Goal: Information Seeking & Learning: Learn about a topic

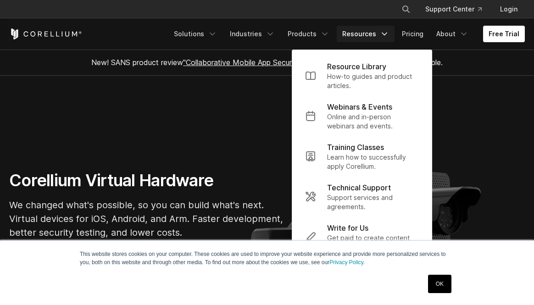
click at [440, 287] on link "OK" at bounding box center [439, 284] width 23 height 18
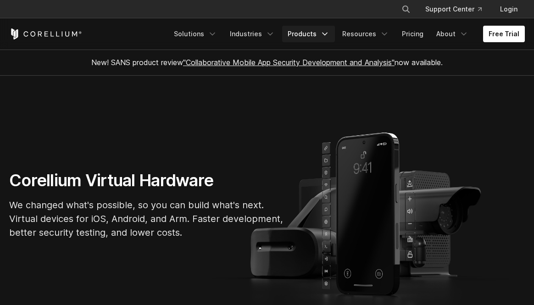
click at [314, 38] on link "Products" at bounding box center [308, 34] width 53 height 17
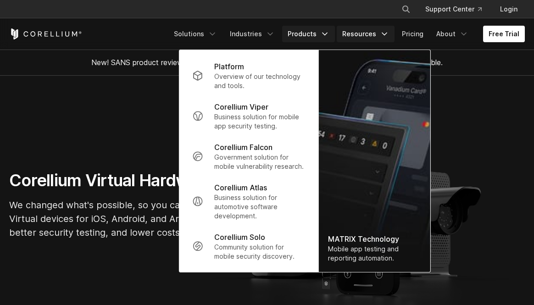
click at [358, 36] on link "Resources" at bounding box center [366, 34] width 58 height 17
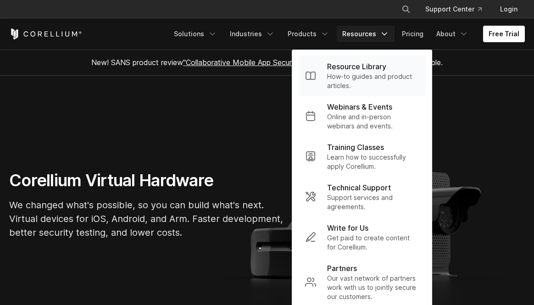
click at [361, 77] on p "How-to guides and product articles." at bounding box center [373, 81] width 92 height 18
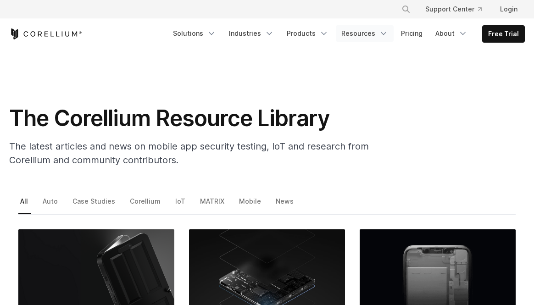
click at [375, 36] on link "Resources" at bounding box center [365, 33] width 58 height 17
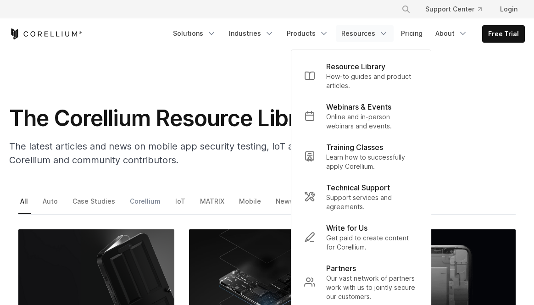
click at [136, 200] on link "Corellium" at bounding box center [146, 204] width 36 height 19
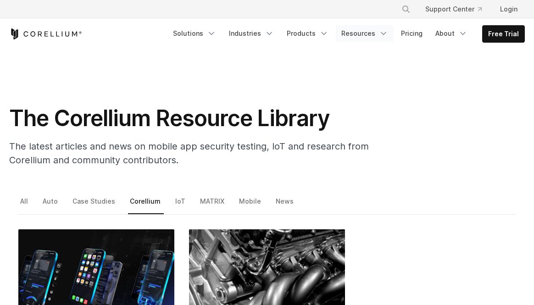
click at [371, 37] on link "Resources" at bounding box center [365, 33] width 58 height 17
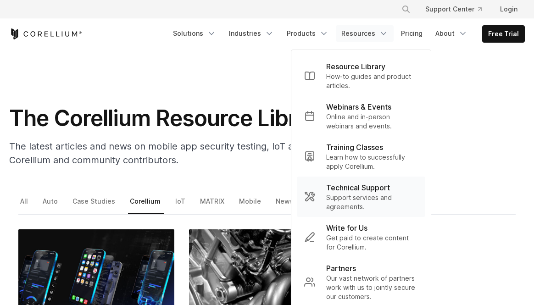
click at [364, 193] on p "Support services and agreements." at bounding box center [372, 202] width 92 height 18
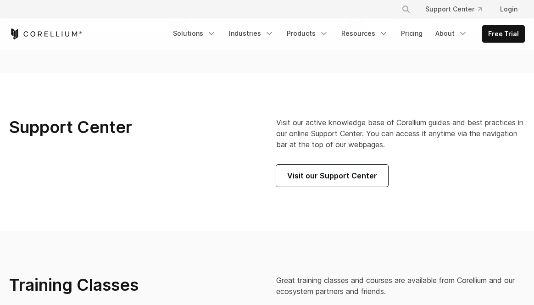
scroll to position [497, 0]
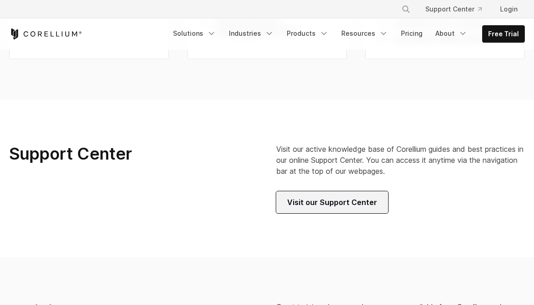
click at [304, 204] on span "Visit our Support Center" at bounding box center [332, 202] width 90 height 11
